Goal: Check status: Check status

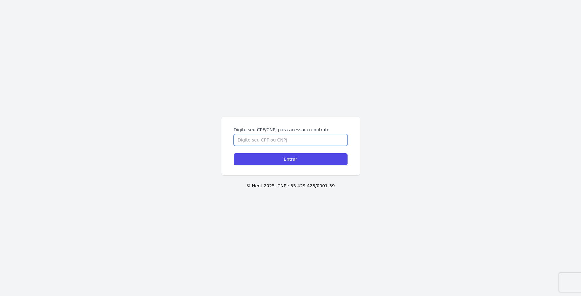
click at [316, 142] on input "Digite seu CPF/CNPJ para acessar o contrato" at bounding box center [291, 140] width 114 height 12
type input "10324508786"
click at [234, 153] on input "Entrar" at bounding box center [291, 159] width 114 height 12
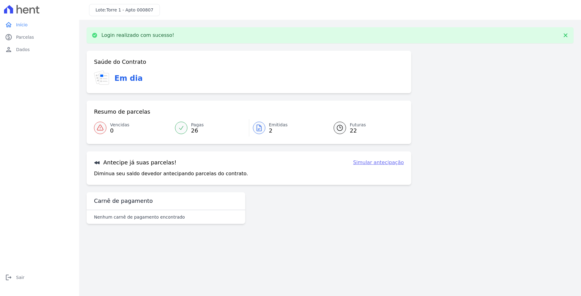
click at [270, 125] on span "Emitidas" at bounding box center [278, 125] width 19 height 6
